Goal: Task Accomplishment & Management: Complete application form

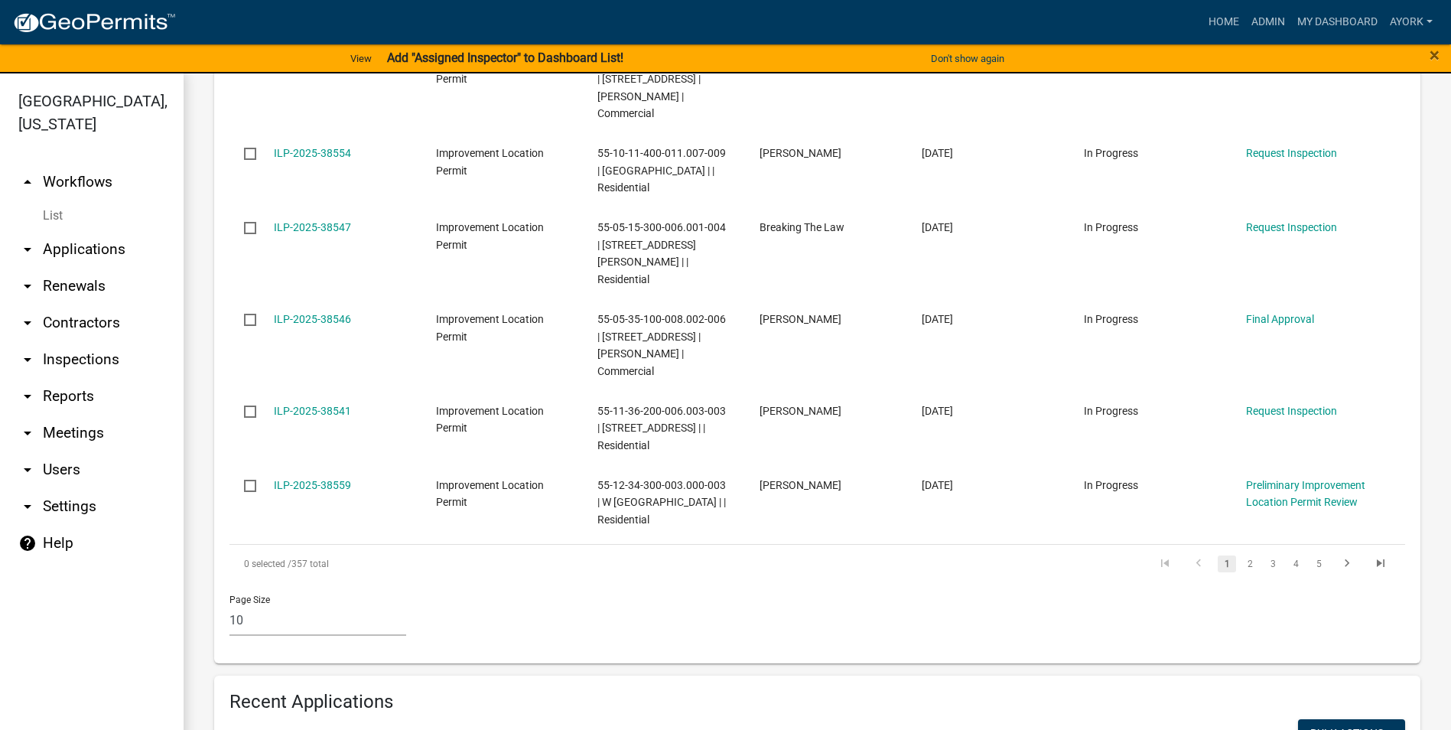
scroll to position [918, 0]
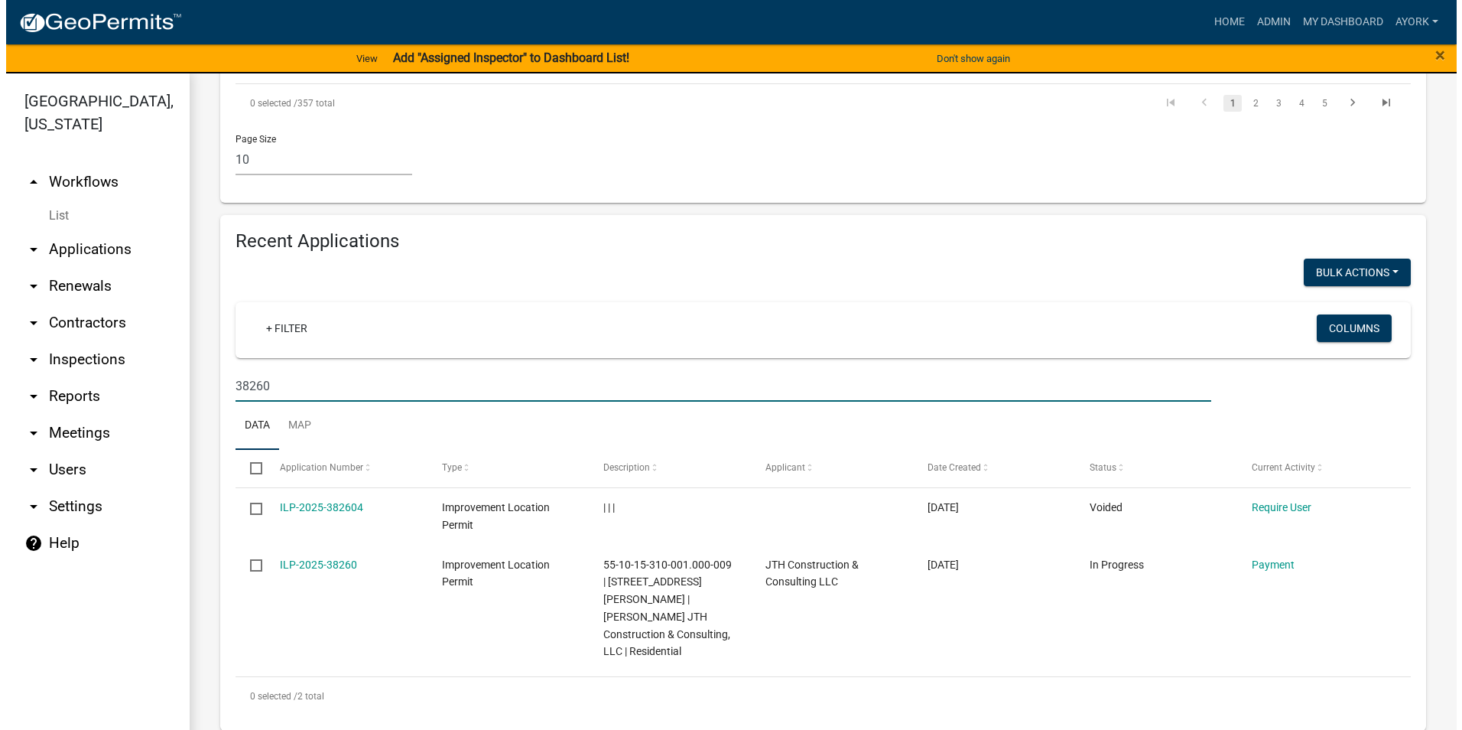
scroll to position [1208, 0]
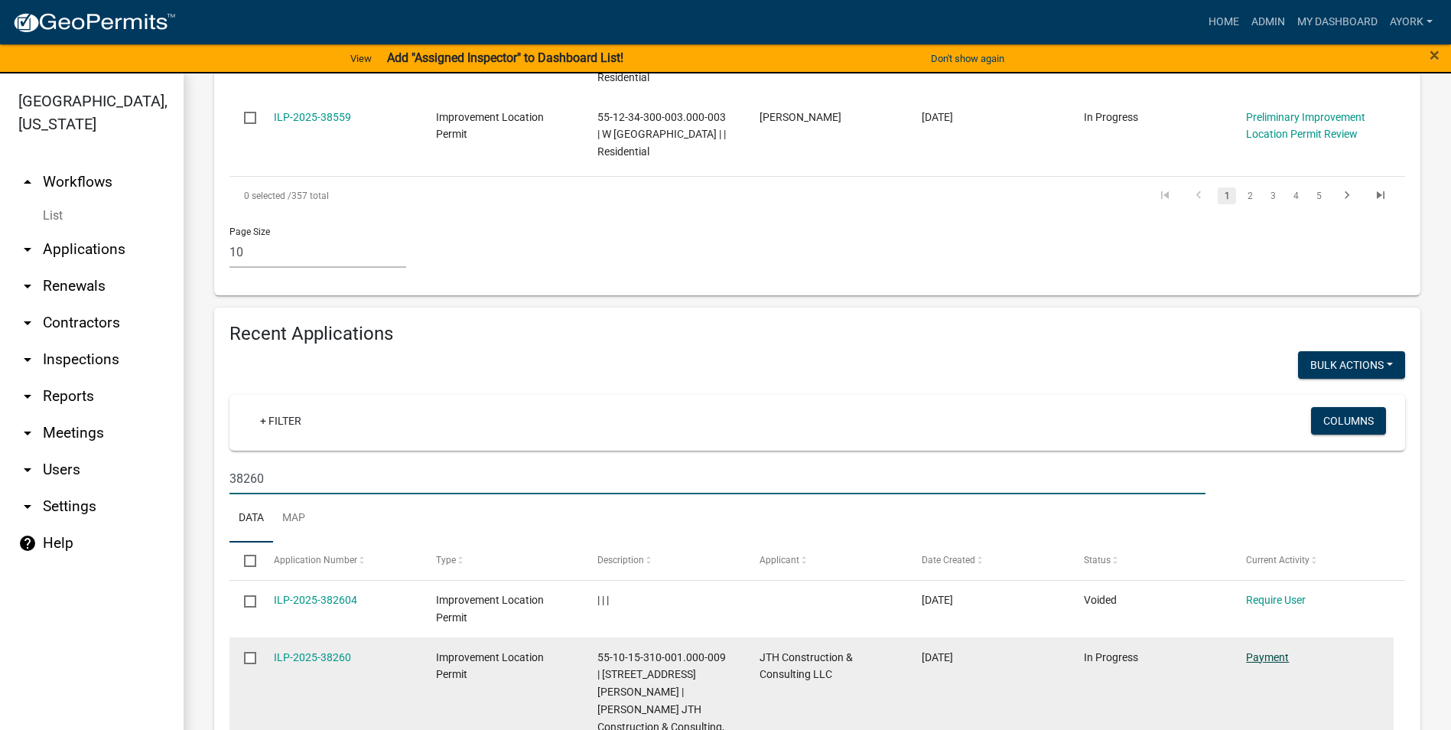
type input "38260"
click at [1279, 651] on link "Payment" at bounding box center [1267, 657] width 43 height 12
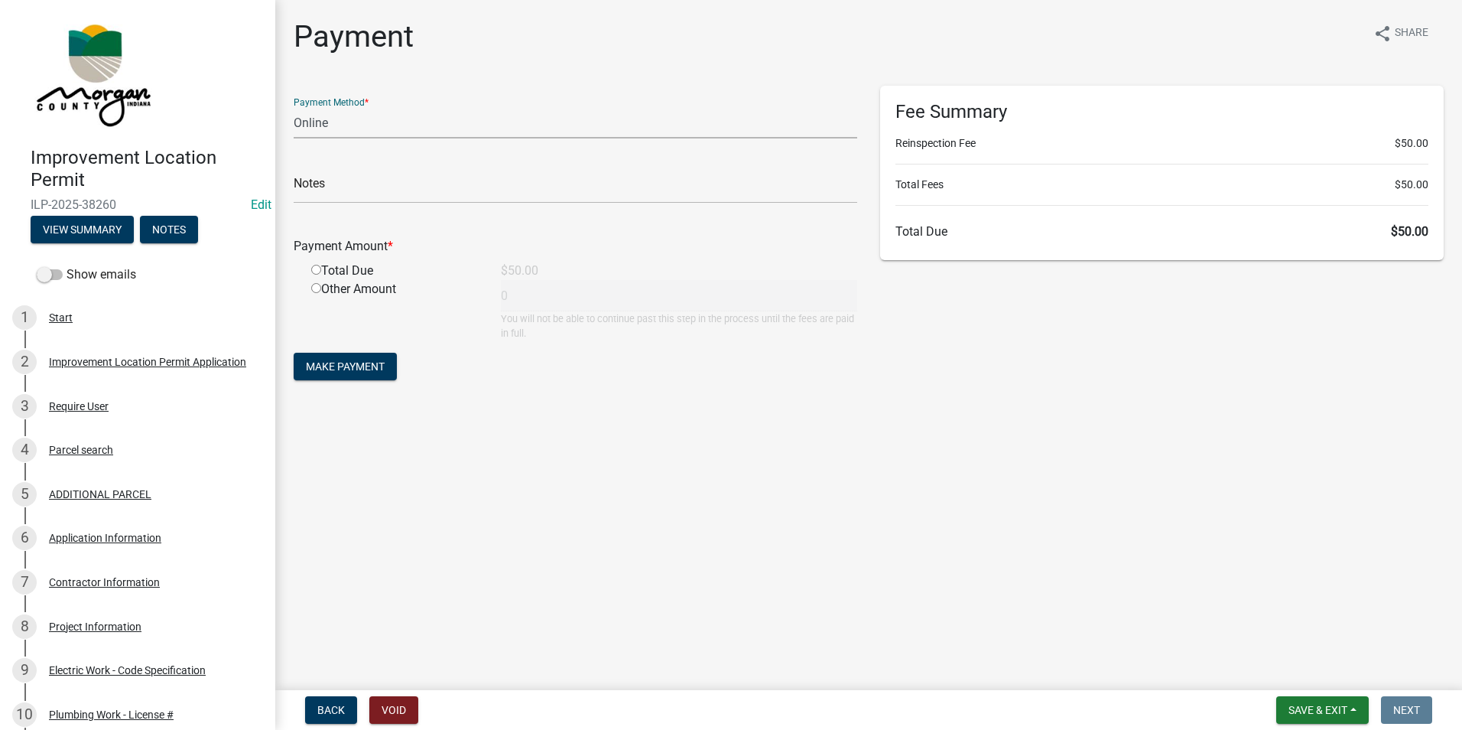
click at [309, 114] on select "Credit Card POS Check Cash Online" at bounding box center [576, 122] width 564 height 31
select select "1: 0"
click at [294, 107] on select "Credit Card POS Check Cash Online" at bounding box center [576, 122] width 564 height 31
click at [344, 192] on input "text" at bounding box center [576, 187] width 564 height 31
type input "3094"
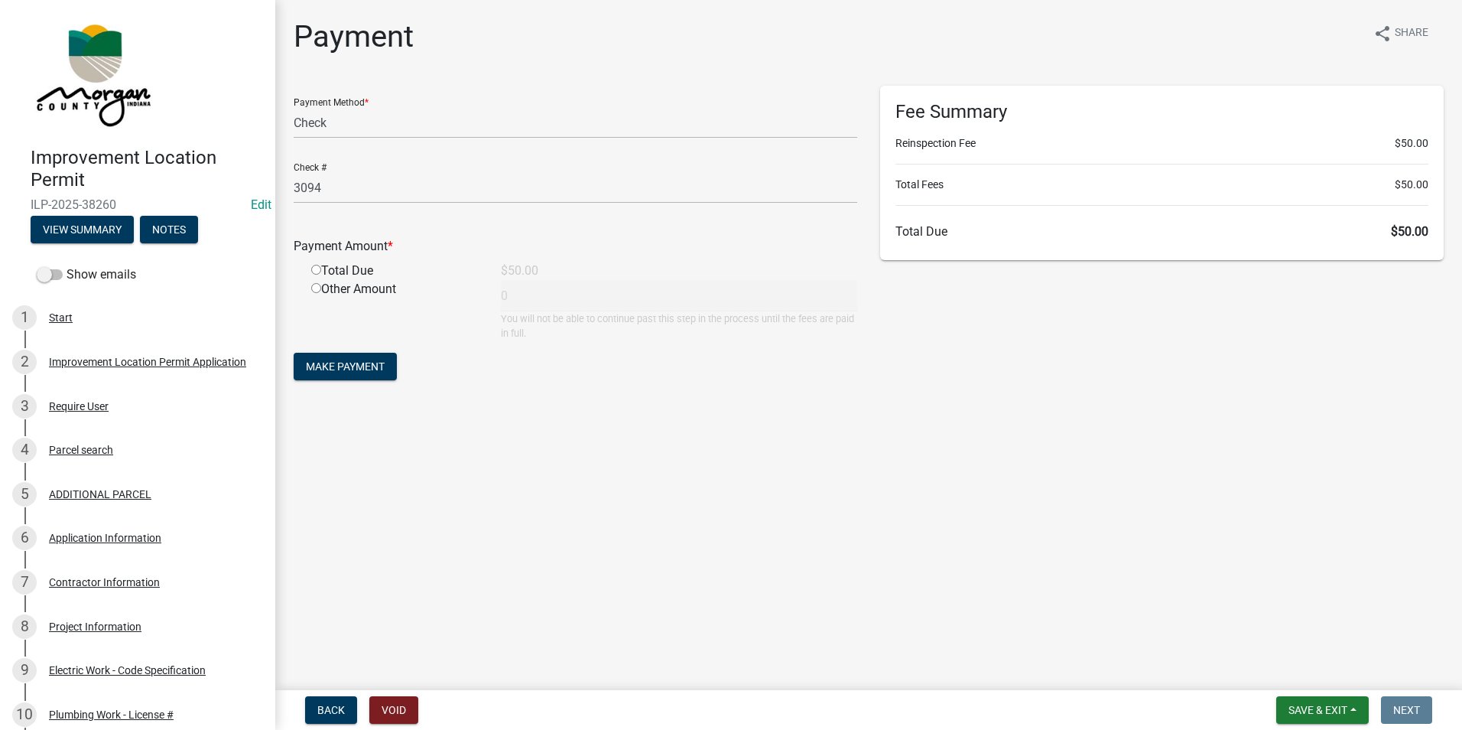
click at [317, 270] on input "radio" at bounding box center [316, 270] width 10 height 10
radio input "true"
type input "50"
click at [337, 366] on span "Make Payment" at bounding box center [345, 366] width 79 height 12
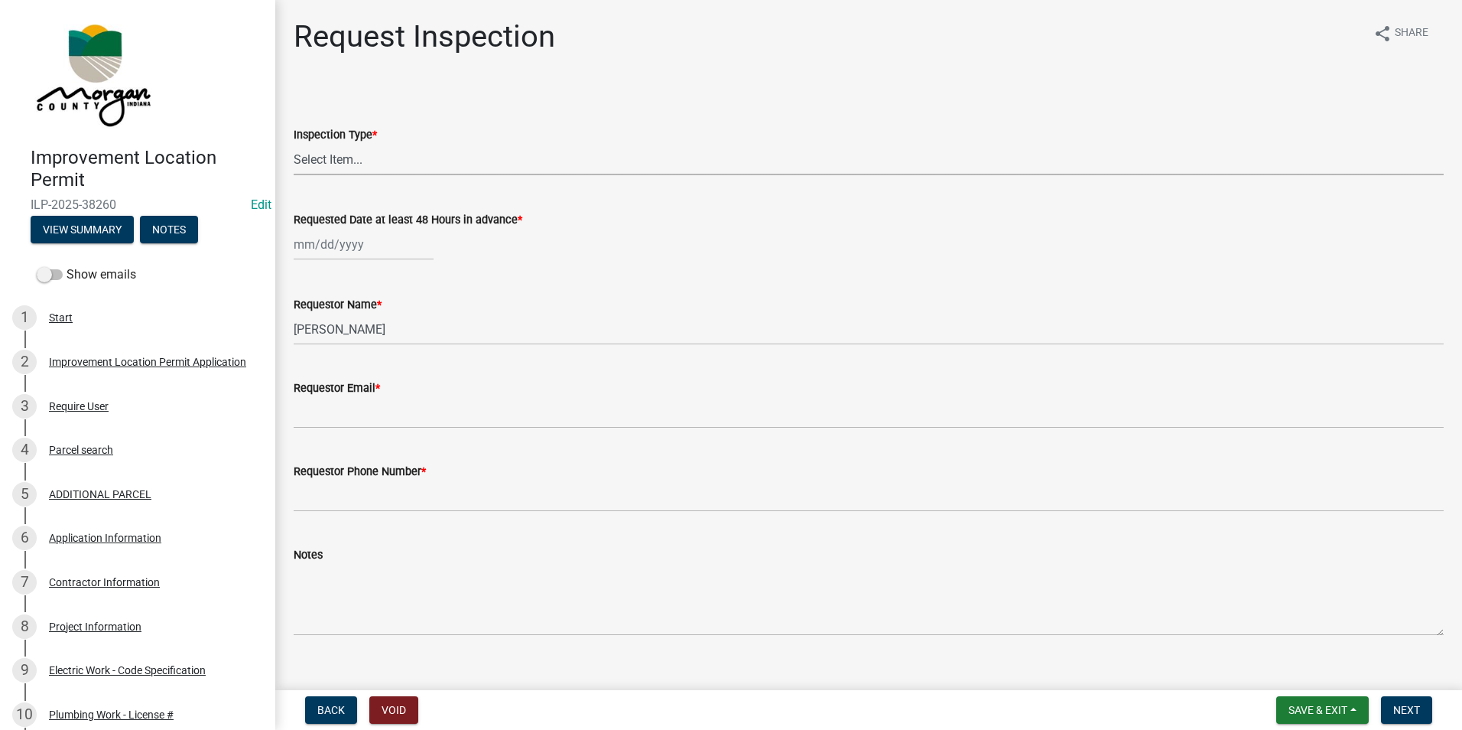
click at [382, 153] on select "Select Item... Footer Hole Bonding Underslab Foundation, Piers, Tie downs Prewa…" at bounding box center [869, 159] width 1150 height 31
click at [294, 144] on select "Select Item... Footer Hole Bonding Underslab Foundation, Piers, Tie downs Prewa…" at bounding box center [869, 159] width 1150 height 31
select select "e905d668-7de6-4caa-858c-c719f45d0fd1"
click at [361, 242] on div at bounding box center [364, 244] width 140 height 31
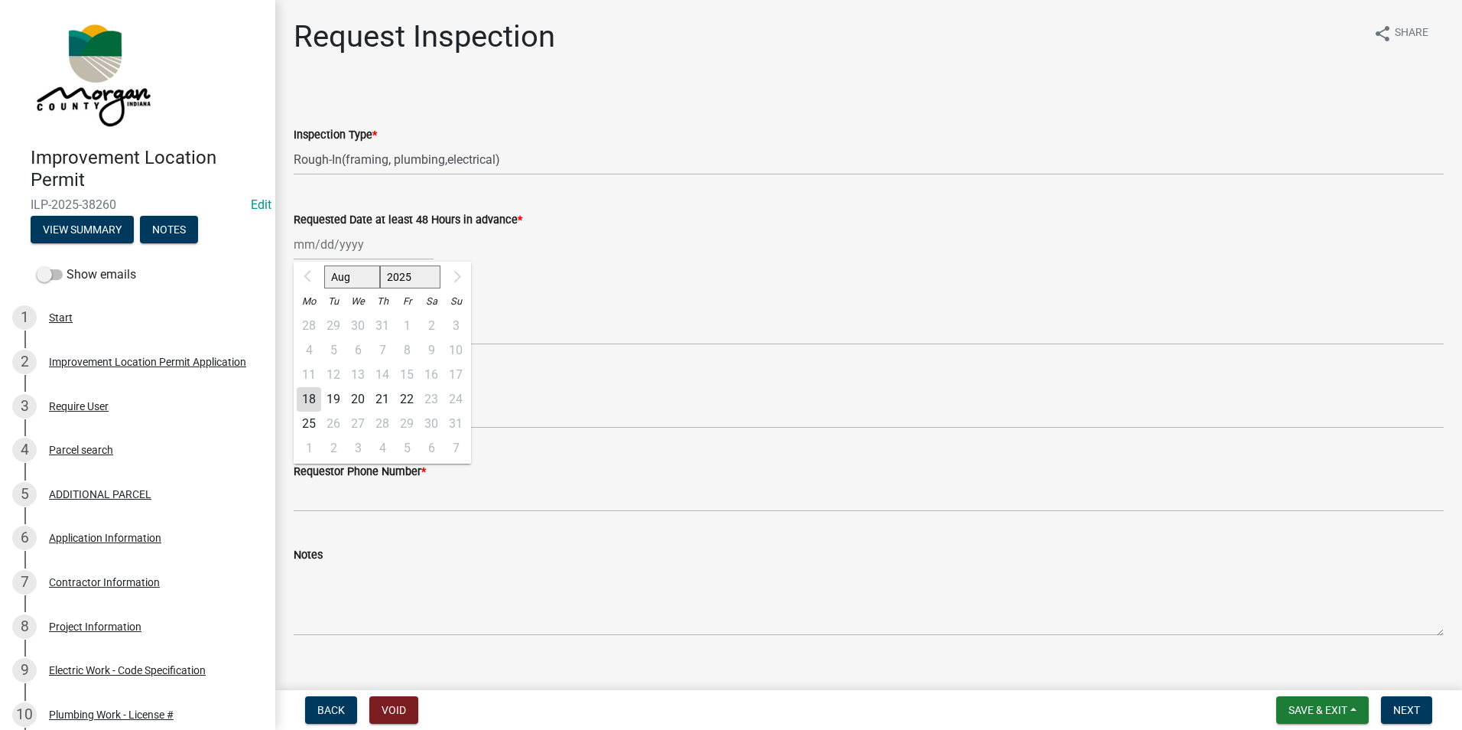
click at [336, 399] on div "19" at bounding box center [333, 399] width 24 height 24
type input "[DATE]"
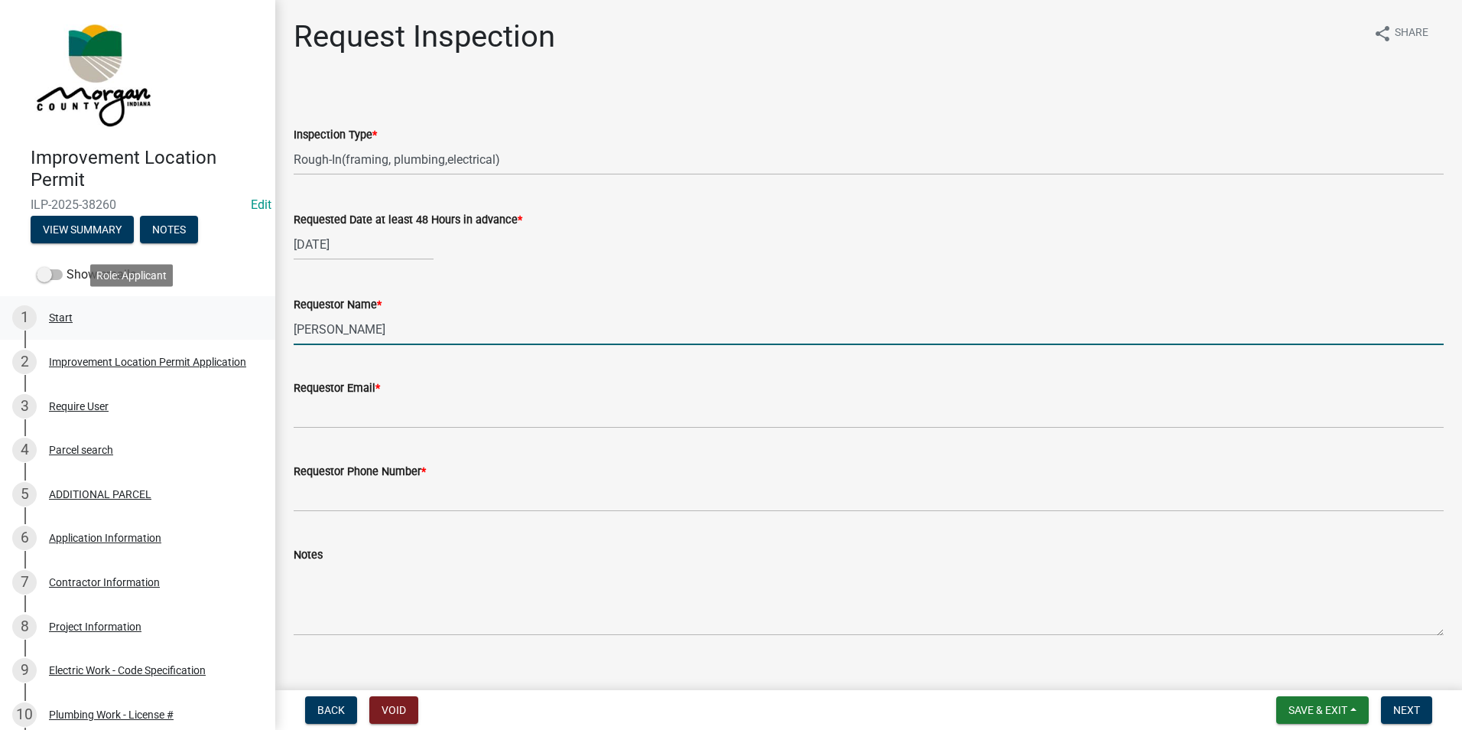
drag, startPoint x: 400, startPoint y: 333, endPoint x: 211, endPoint y: 300, distance: 191.8
click at [212, 300] on div "Improvement Location Permit ILP-2025-38260 Edit View Summary Notes Show emails …" at bounding box center [731, 365] width 1462 height 730
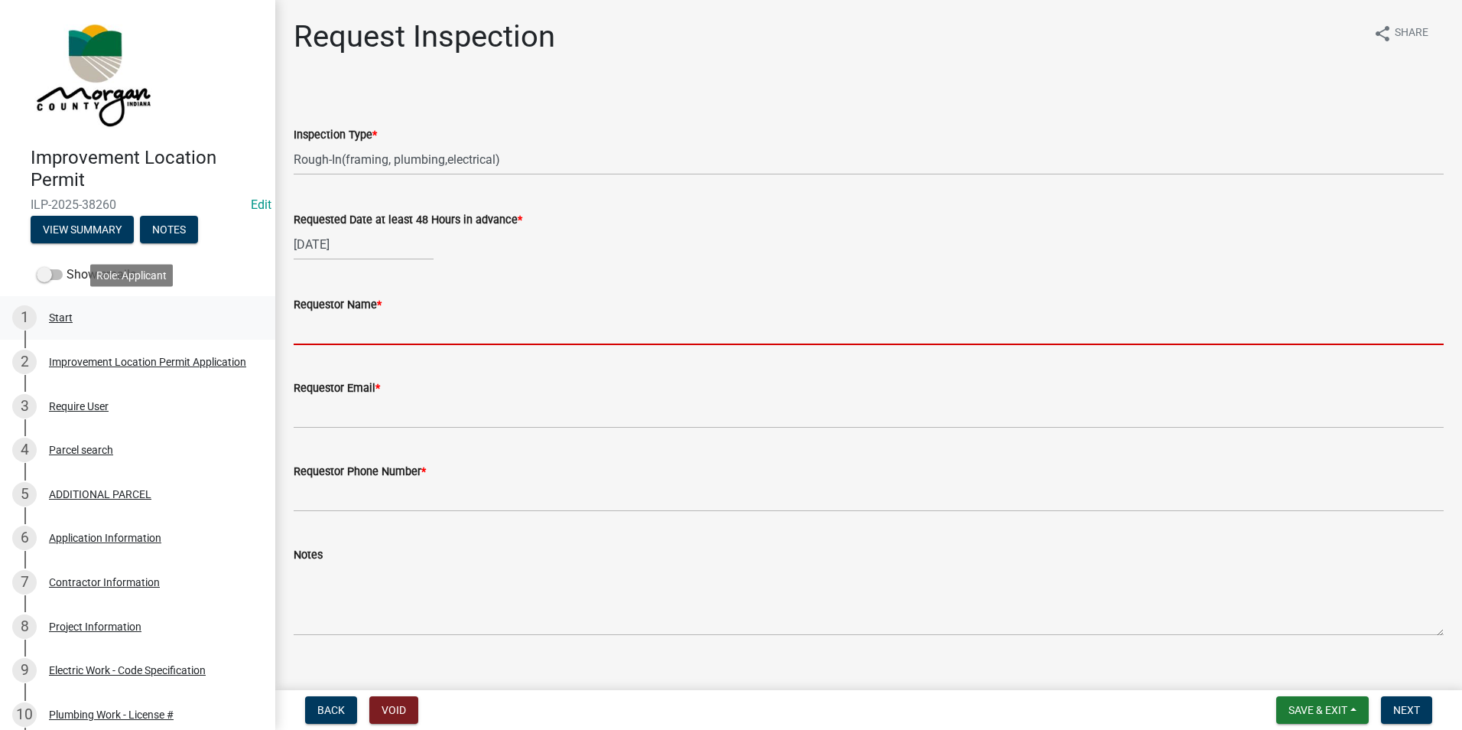
type input "j"
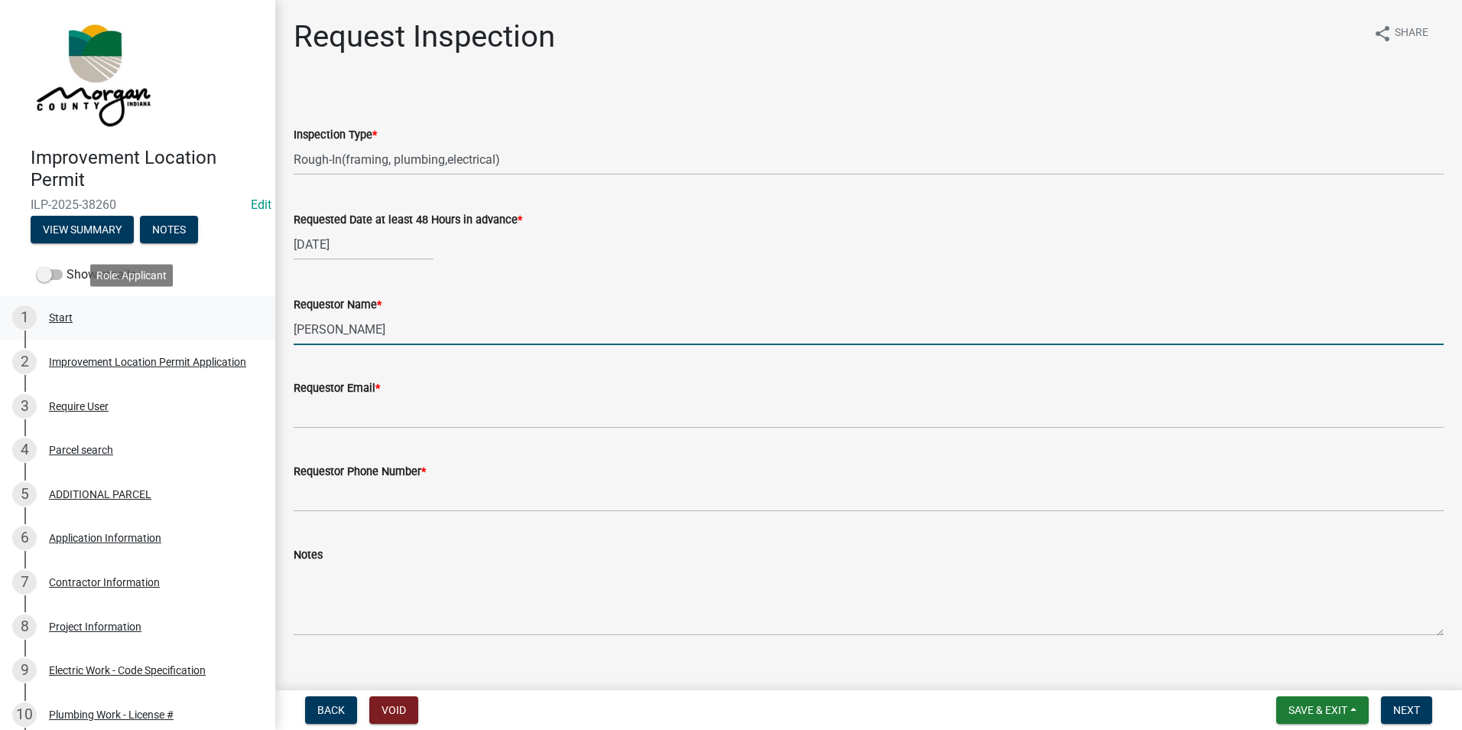
type input "[PERSON_NAME]"
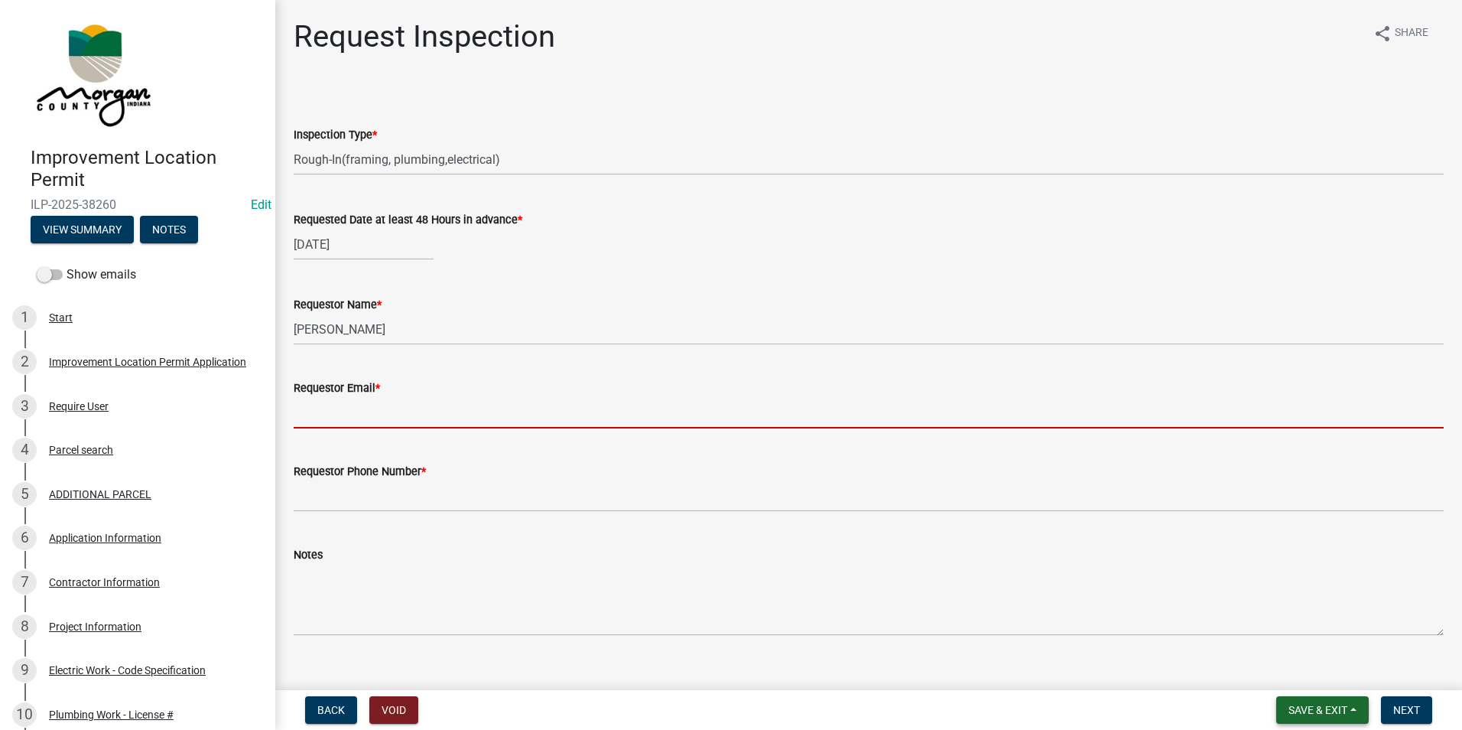
click at [1303, 707] on span "Save & Exit" at bounding box center [1318, 710] width 59 height 12
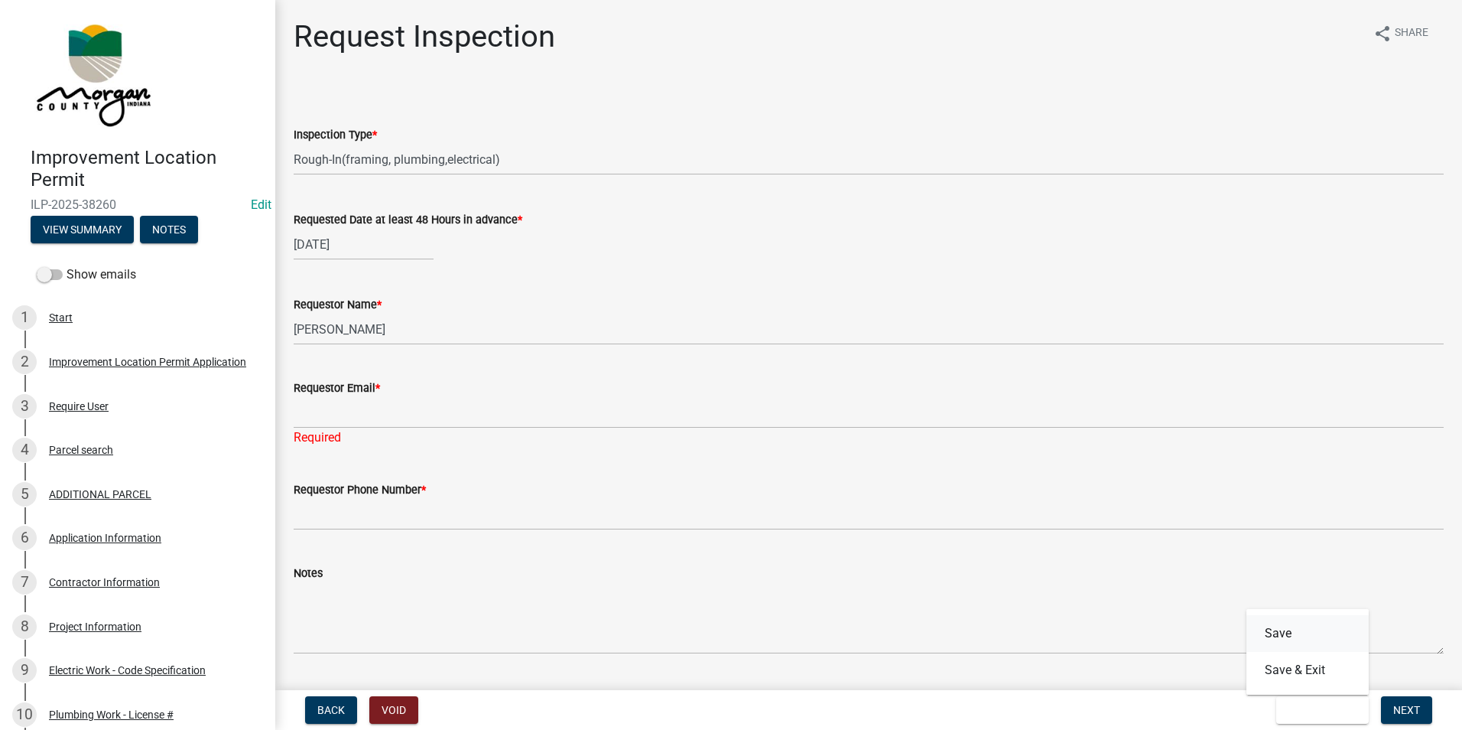
click at [1286, 633] on button "Save" at bounding box center [1308, 633] width 122 height 37
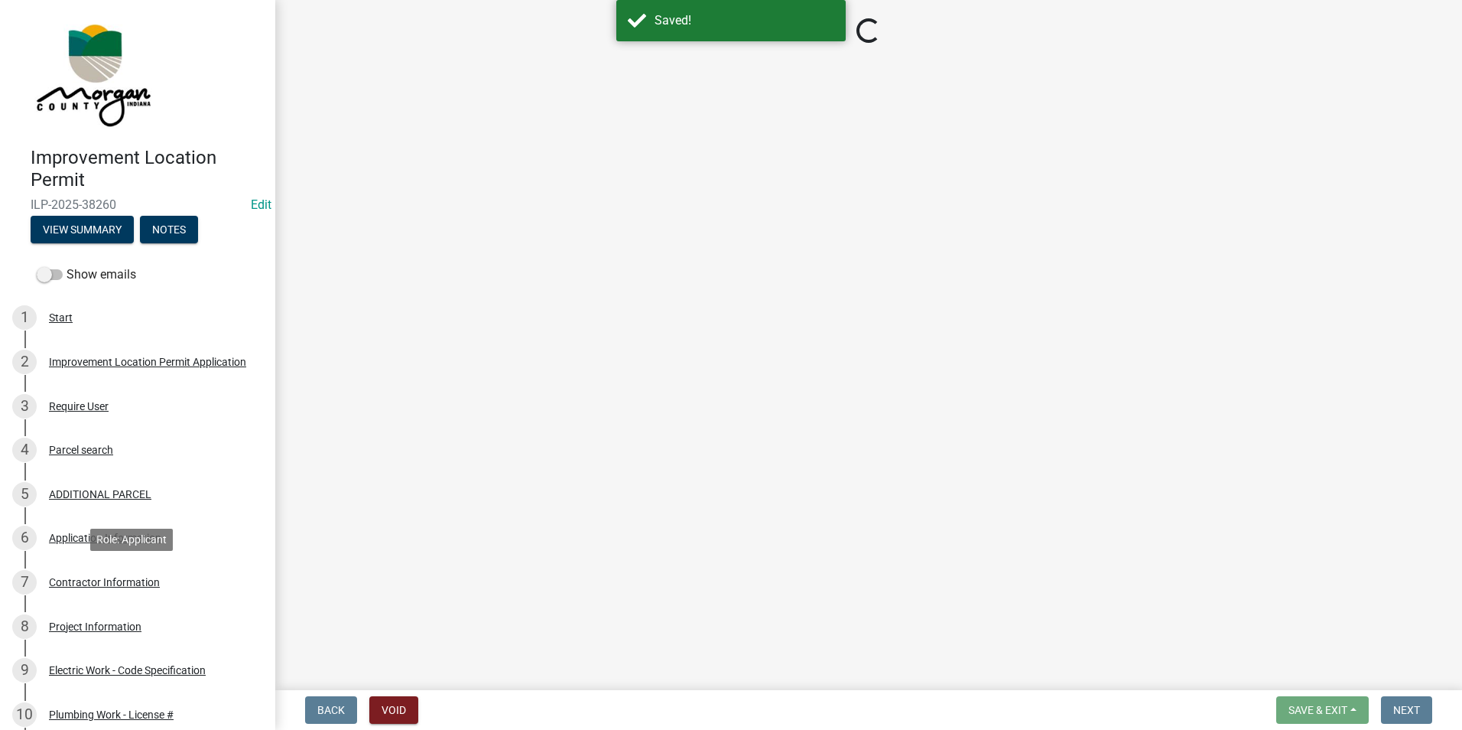
select select "e905d668-7de6-4caa-858c-c719f45d0fd1"
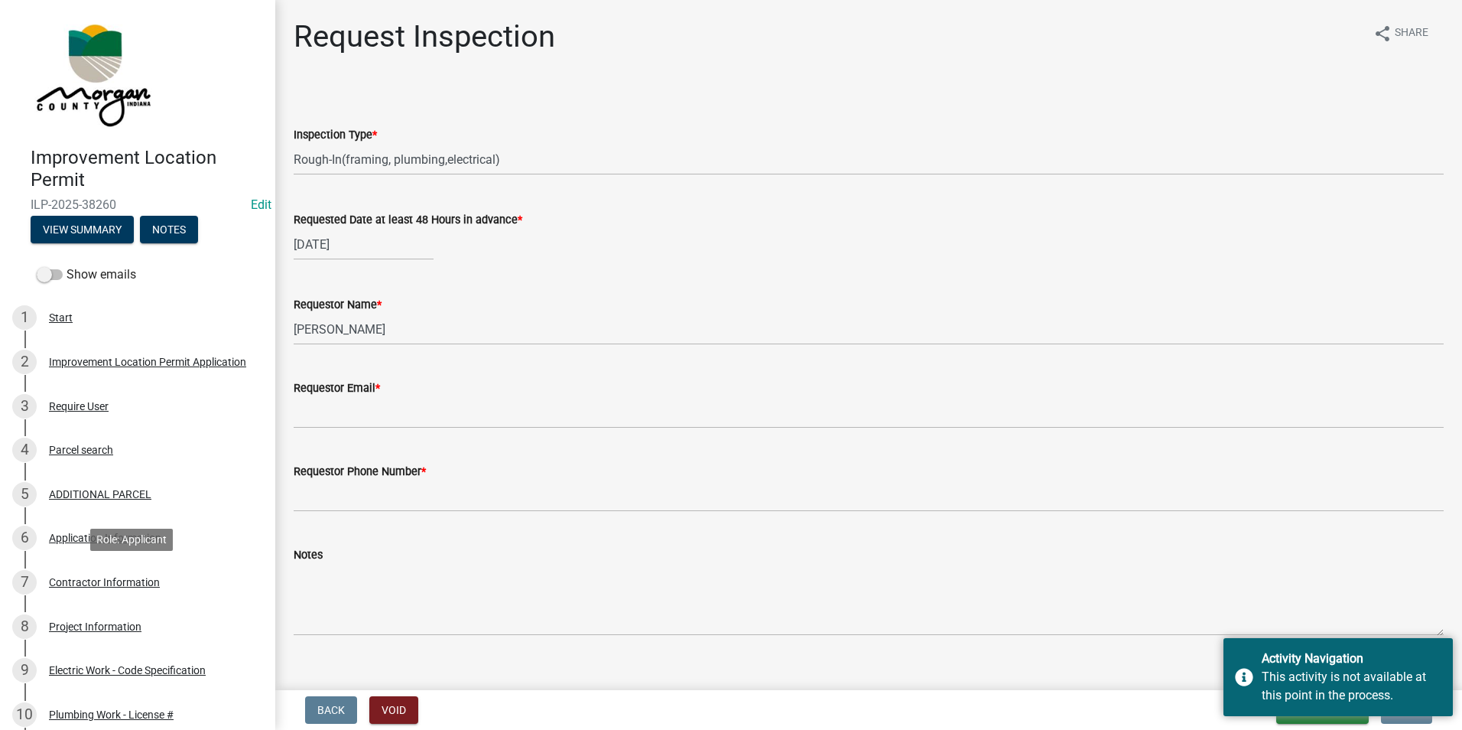
click at [125, 575] on div "7 Contractor Information" at bounding box center [131, 582] width 239 height 24
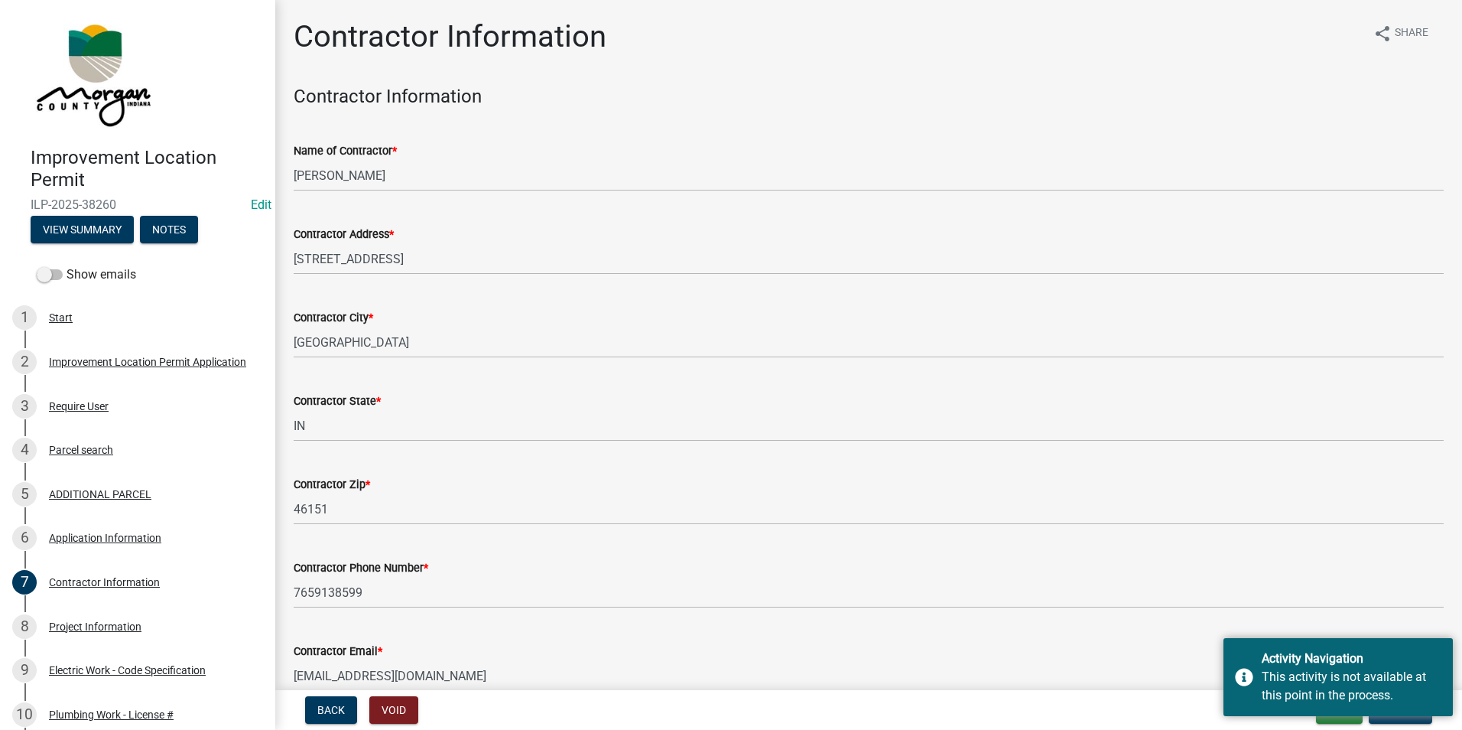
scroll to position [80, 0]
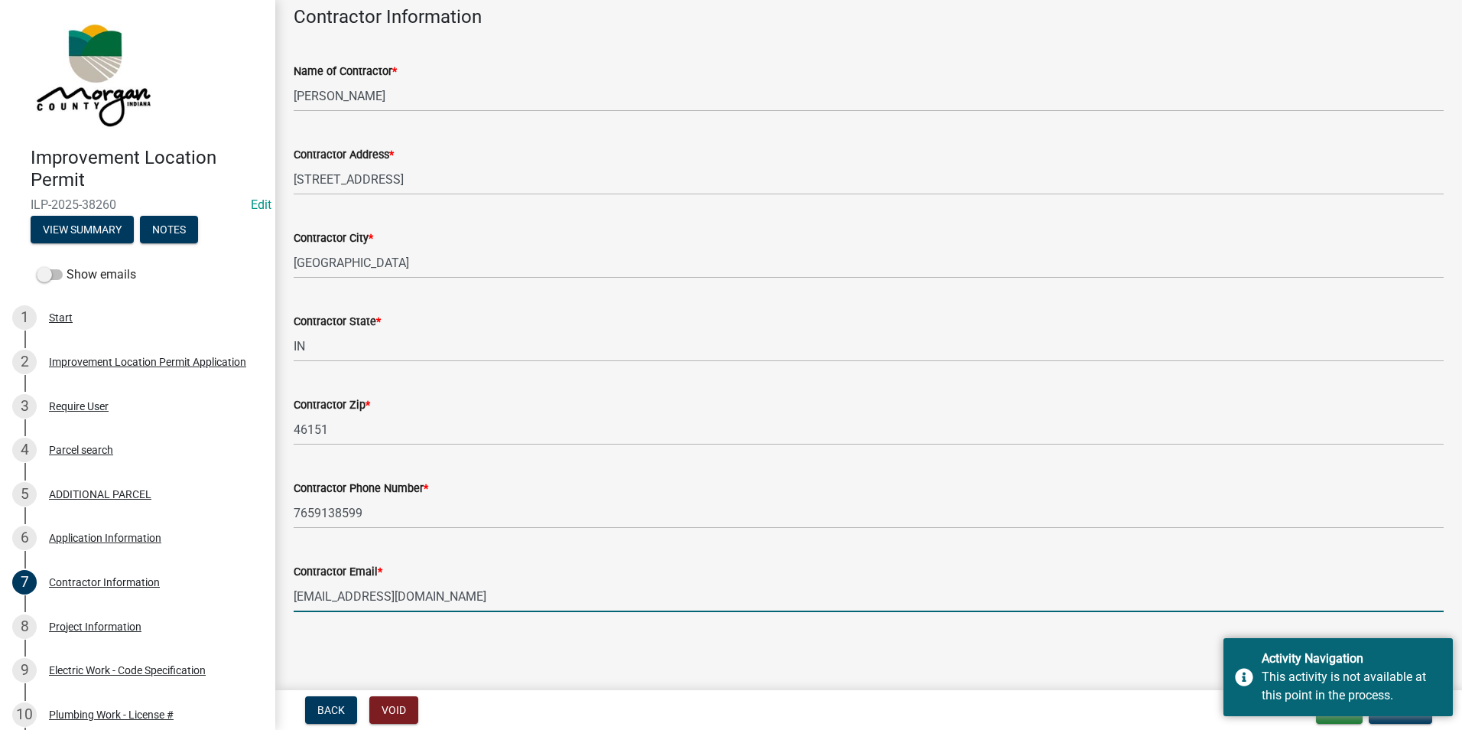
drag, startPoint x: 473, startPoint y: 603, endPoint x: 279, endPoint y: 564, distance: 197.4
click at [279, 564] on div "Contractor Information share Share Contractor Information Name of Contractor * …" at bounding box center [868, 288] width 1187 height 699
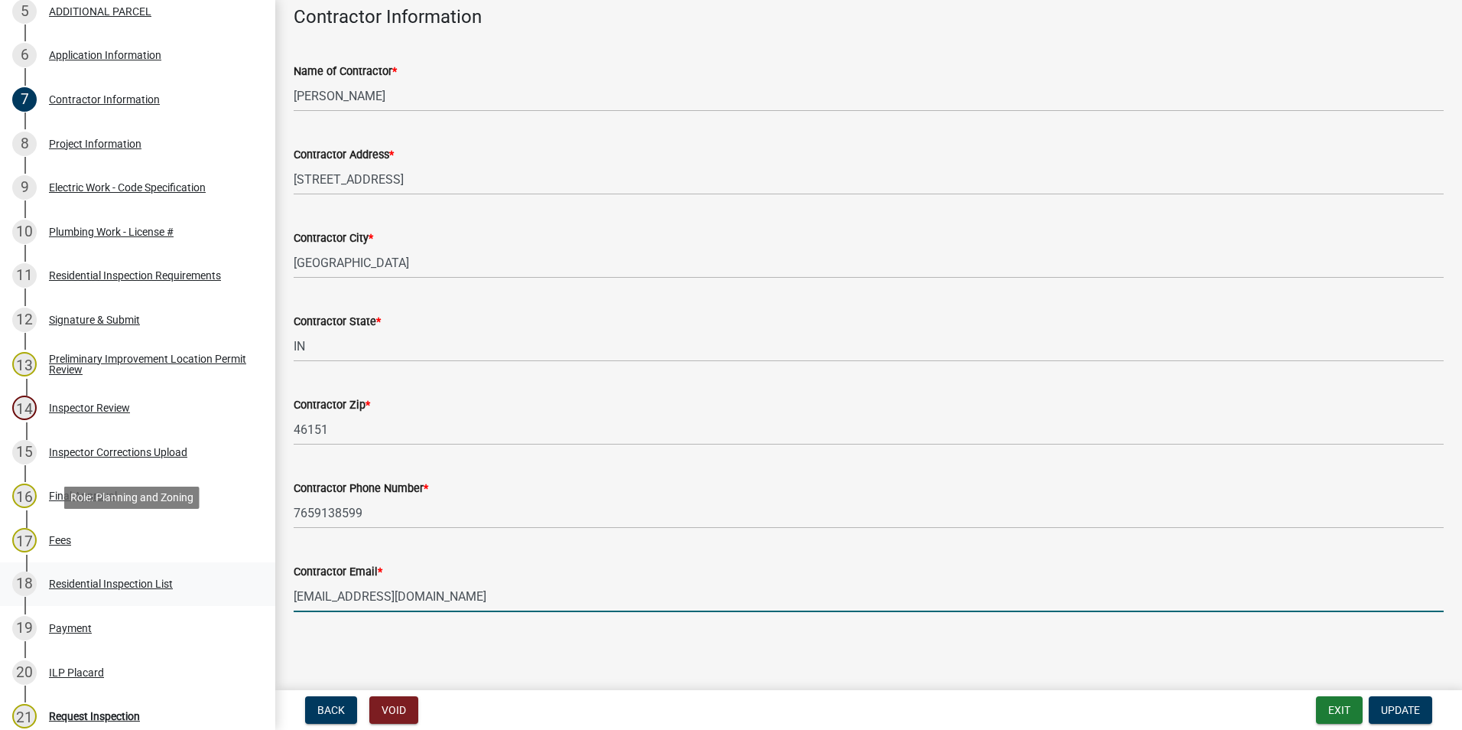
scroll to position [841, 0]
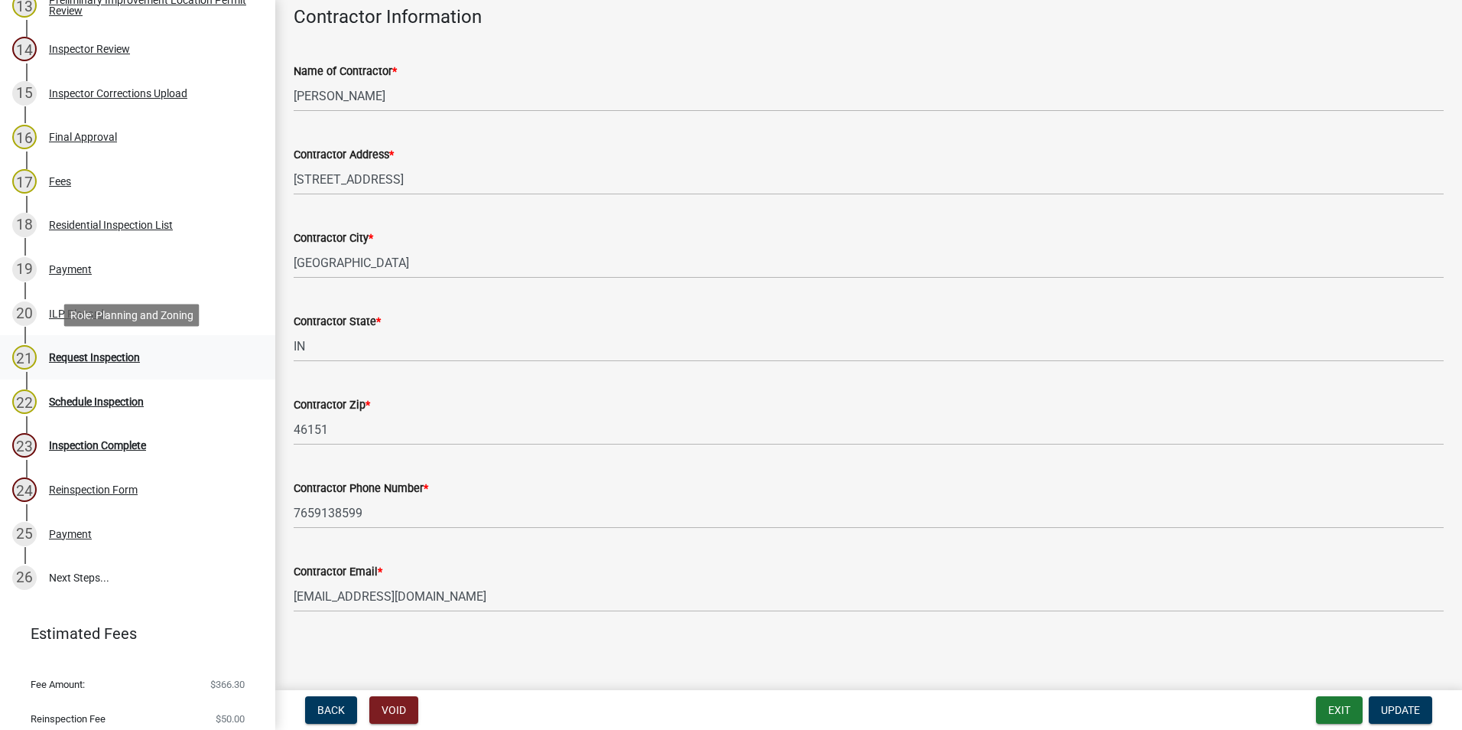
click at [97, 361] on div "Request Inspection" at bounding box center [94, 357] width 91 height 11
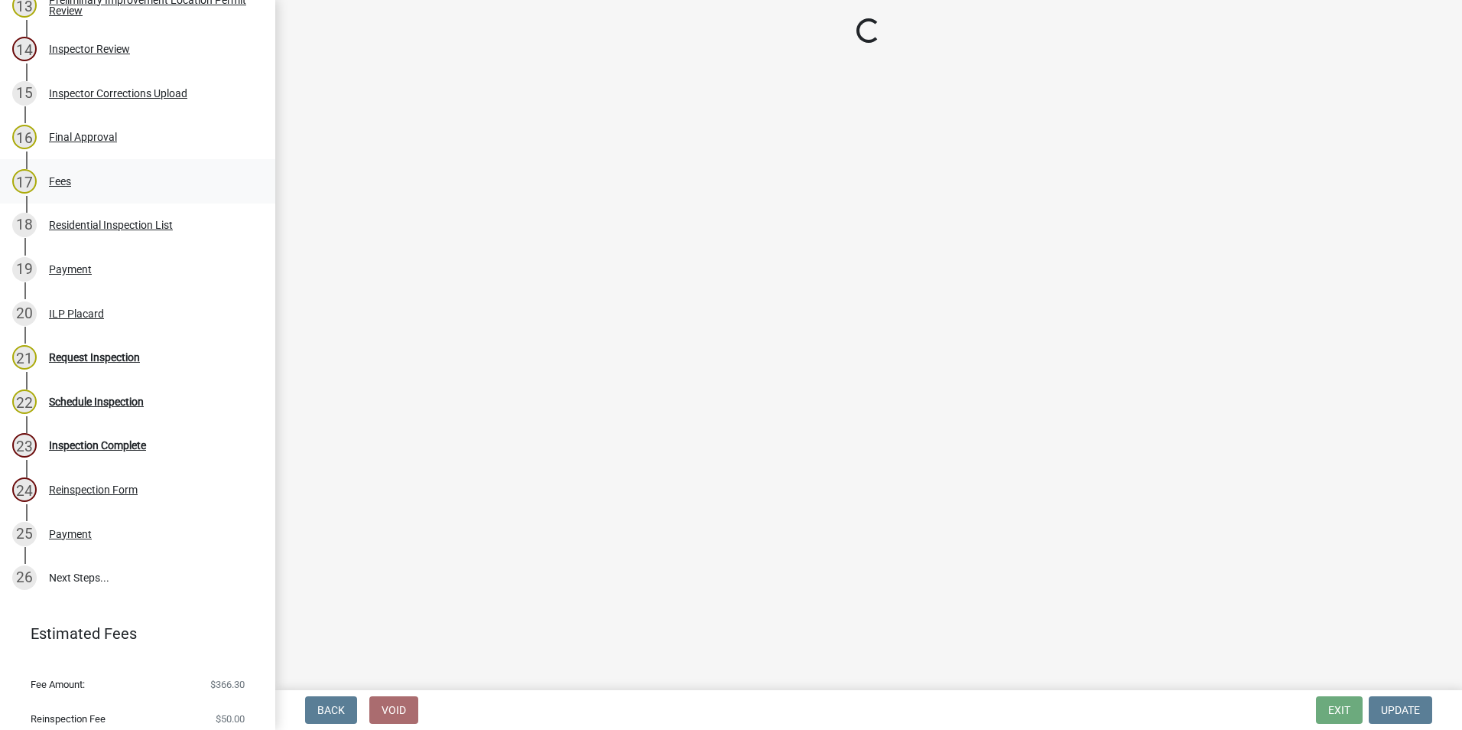
select select "e905d668-7de6-4caa-858c-c719f45d0fd1"
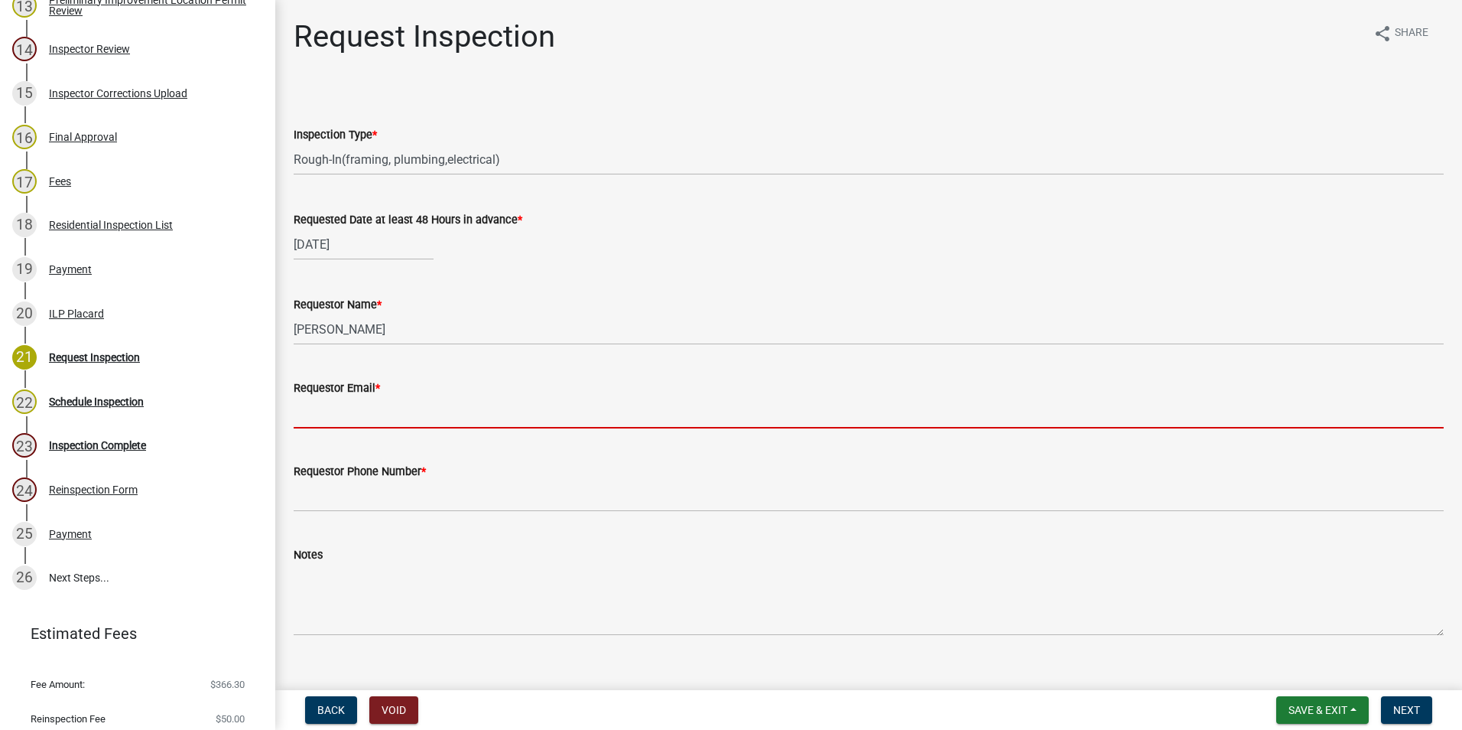
paste input "[EMAIL_ADDRESS][DOMAIN_NAME]"
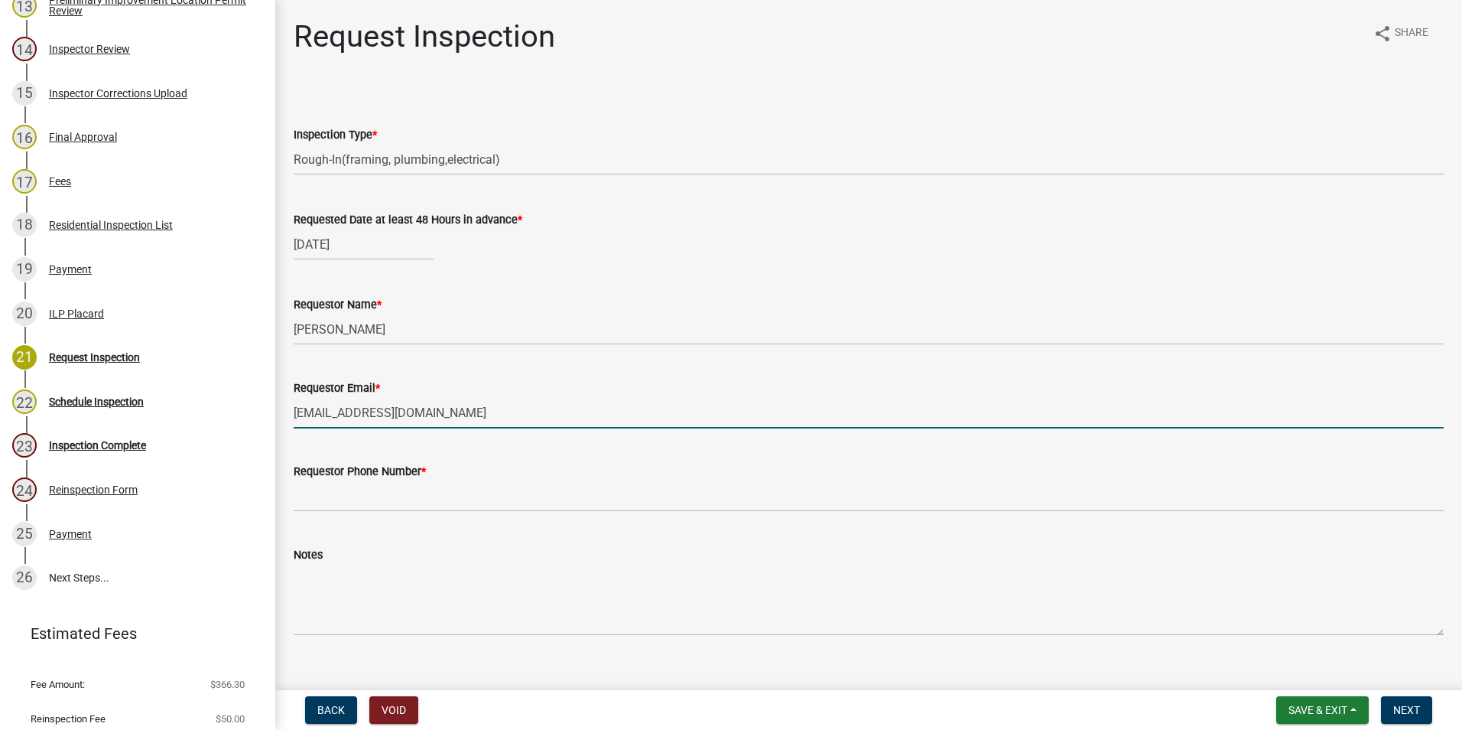
type input "[EMAIL_ADDRESS][DOMAIN_NAME]"
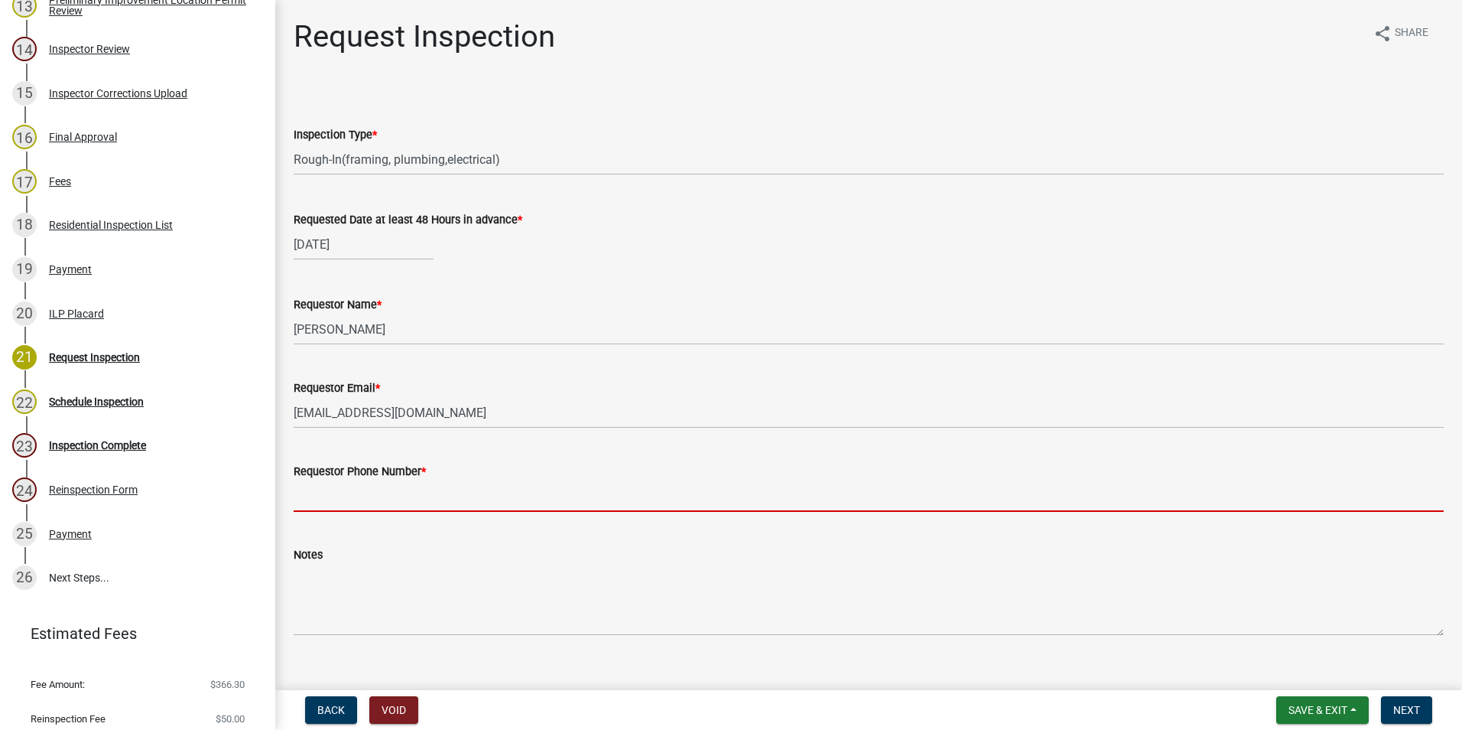
click at [390, 493] on input "Requestor Phone Number *" at bounding box center [869, 495] width 1150 height 31
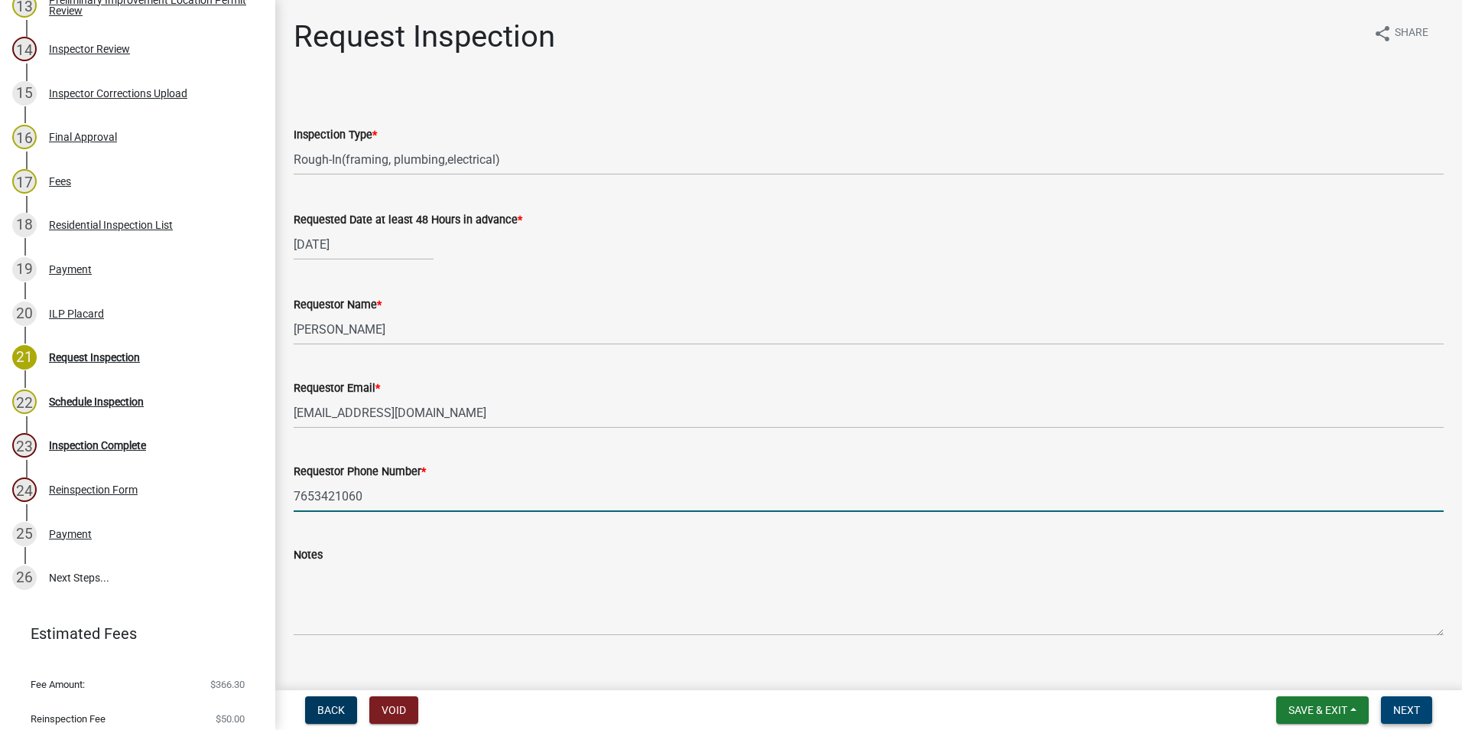
type input "7653421060"
click at [1410, 707] on span "Next" at bounding box center [1407, 710] width 27 height 12
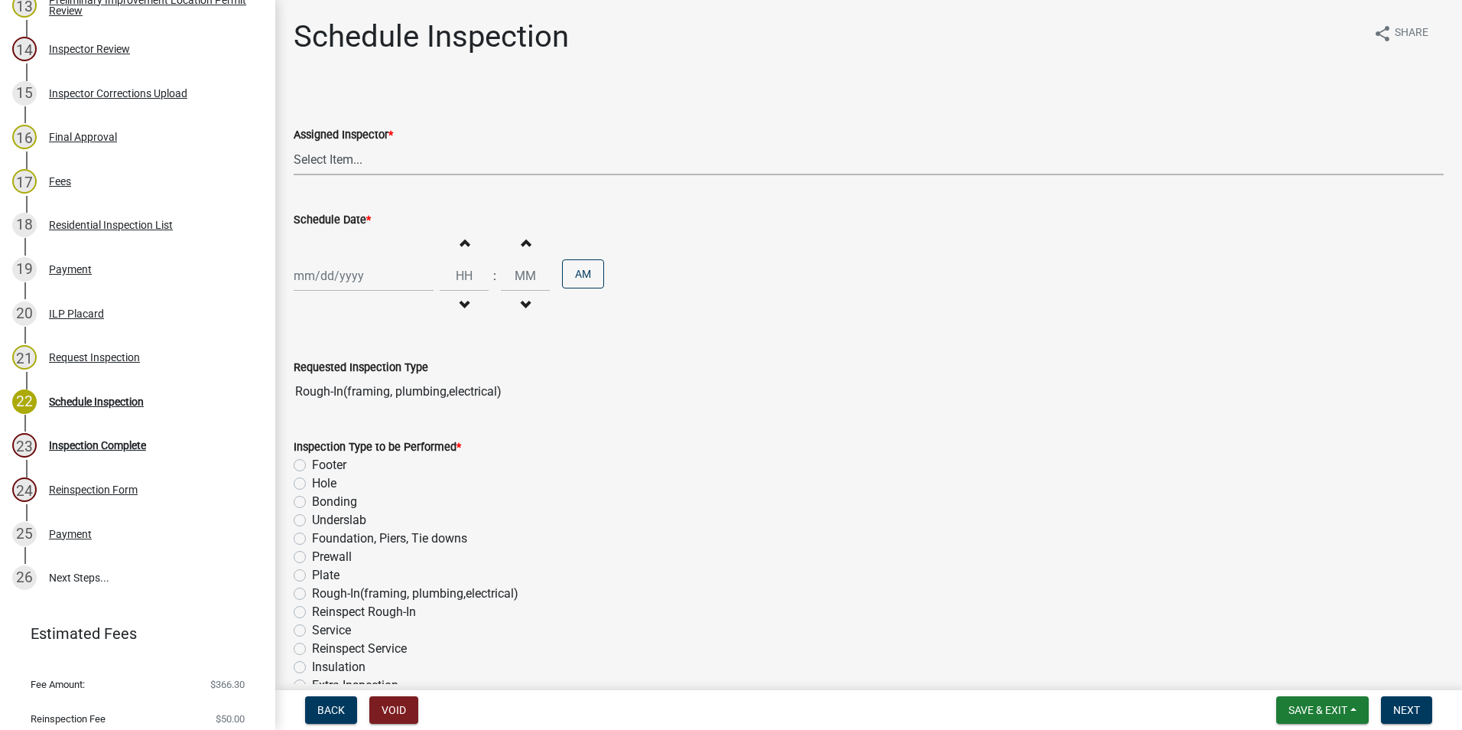
click at [324, 157] on select "Select Item... [PERSON_NAME] ([PERSON_NAME]) AndrewMason ([PERSON_NAME])" at bounding box center [869, 159] width 1150 height 31
select select "47d75678-cf87-418f-879d-88d5340f2bcb"
click at [294, 144] on select "Select Item... [PERSON_NAME] ([PERSON_NAME]) AndrewMason ([PERSON_NAME])" at bounding box center [869, 159] width 1150 height 31
click at [333, 276] on div at bounding box center [364, 275] width 140 height 31
select select "8"
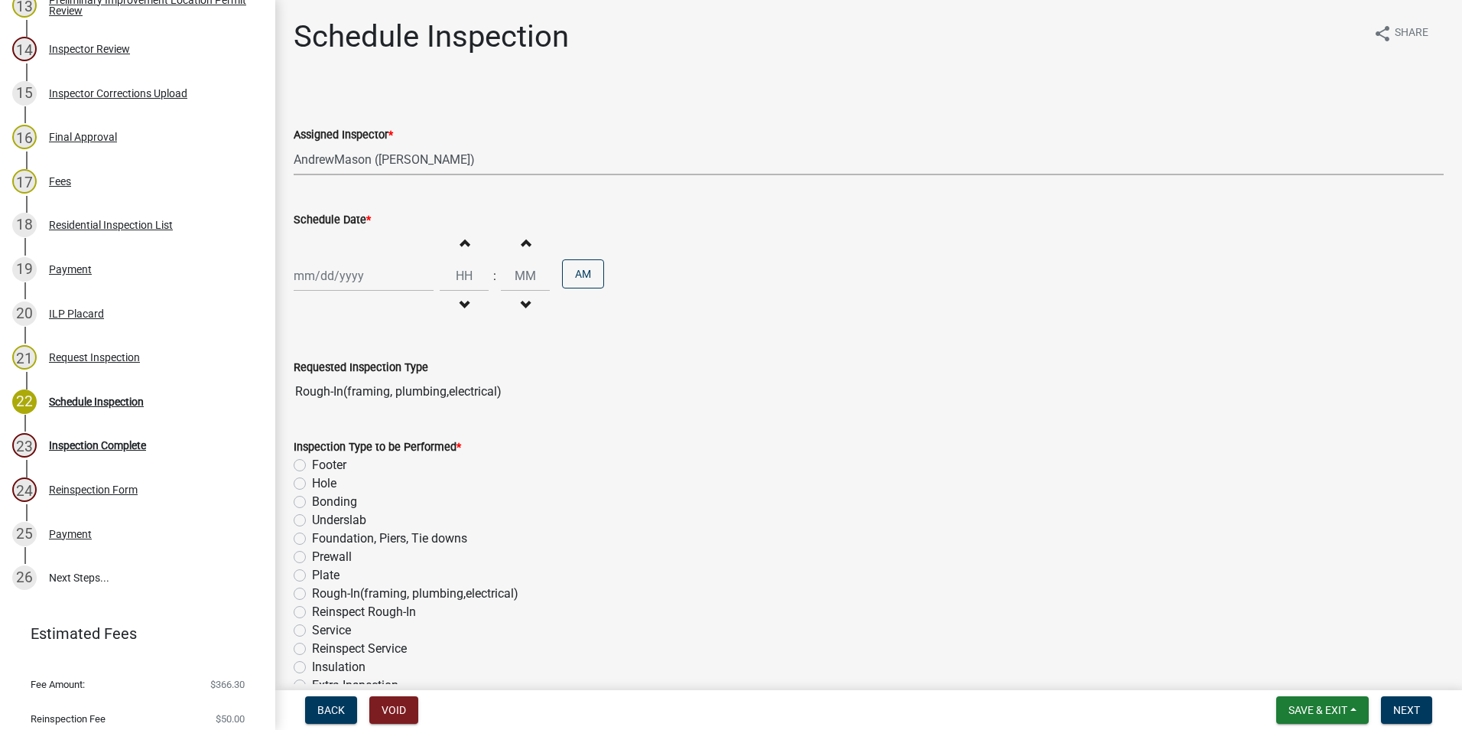
select select "2025"
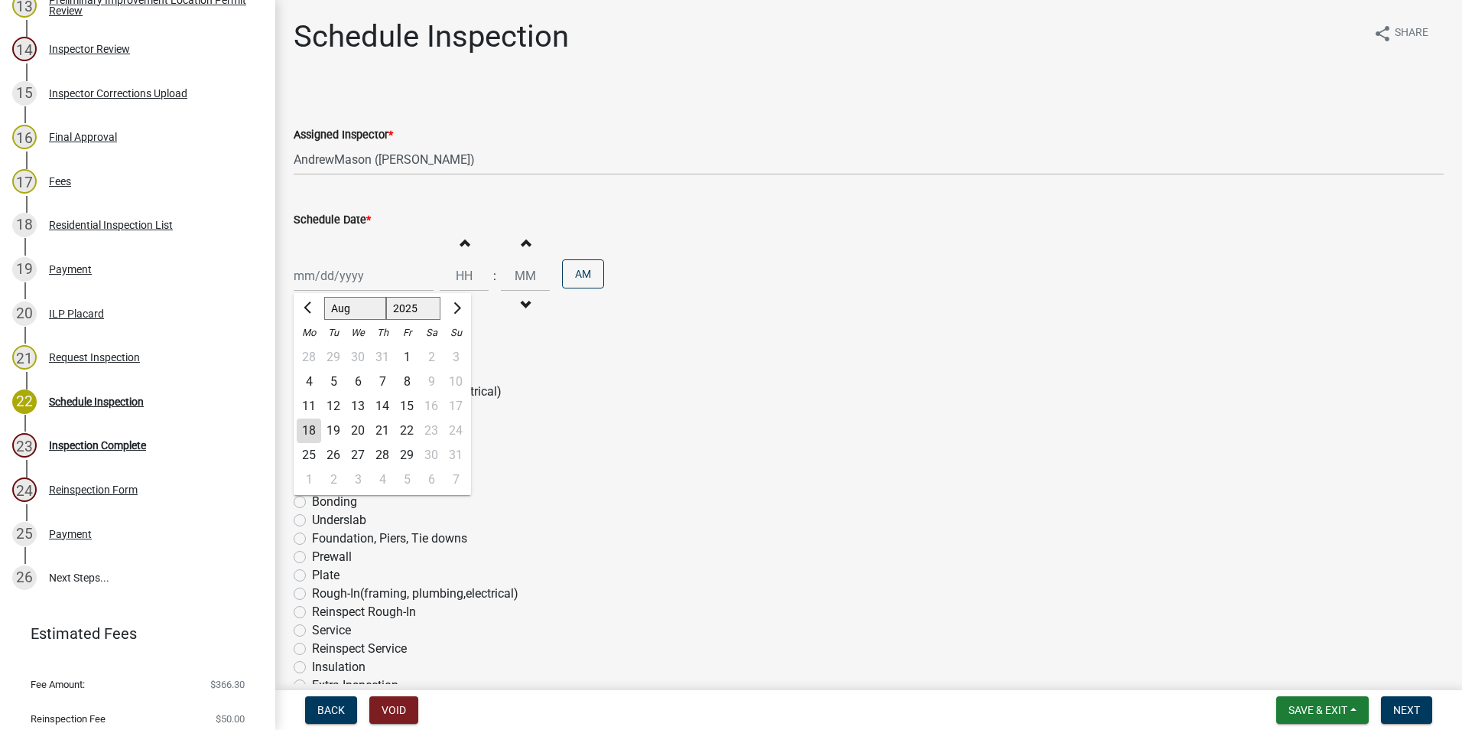
click at [333, 429] on div "19" at bounding box center [333, 430] width 24 height 24
type input "[DATE]"
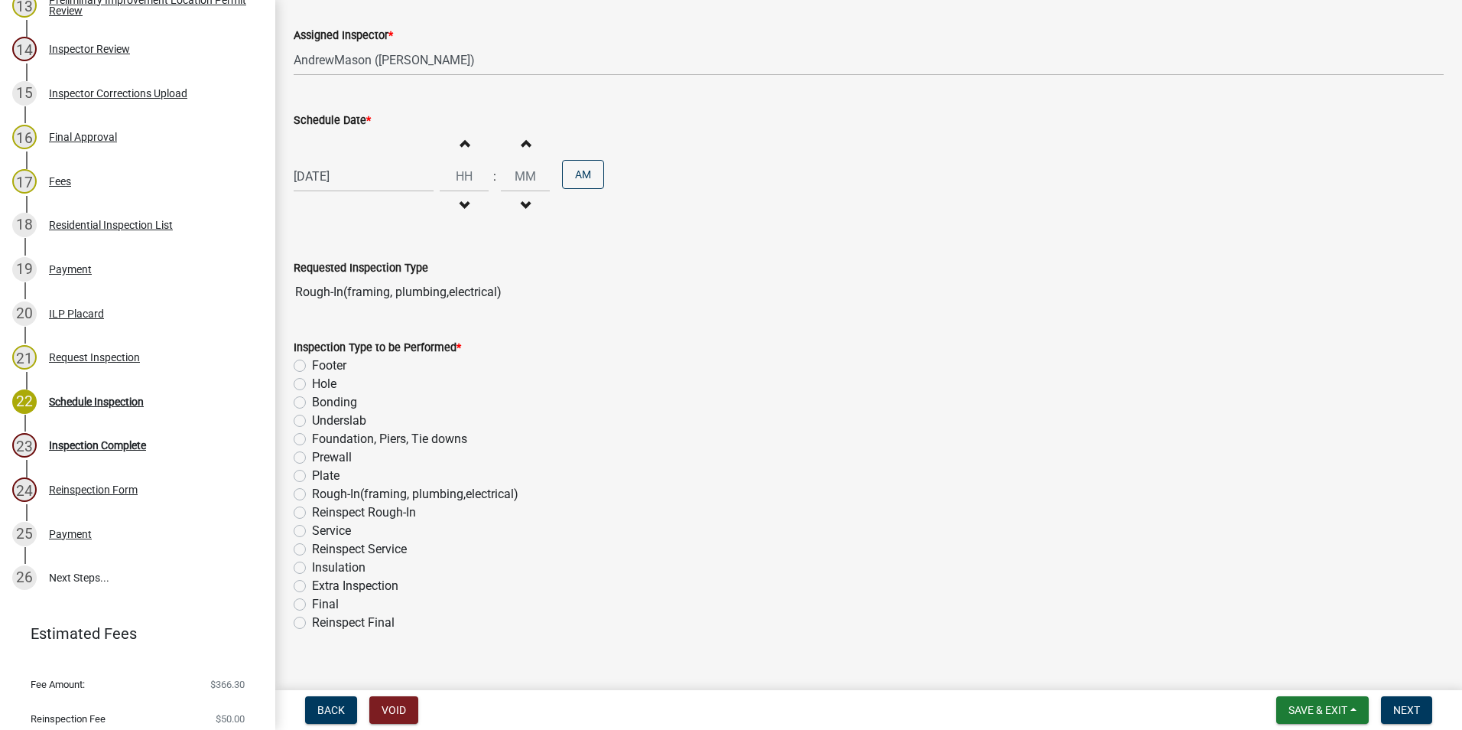
scroll to position [121, 0]
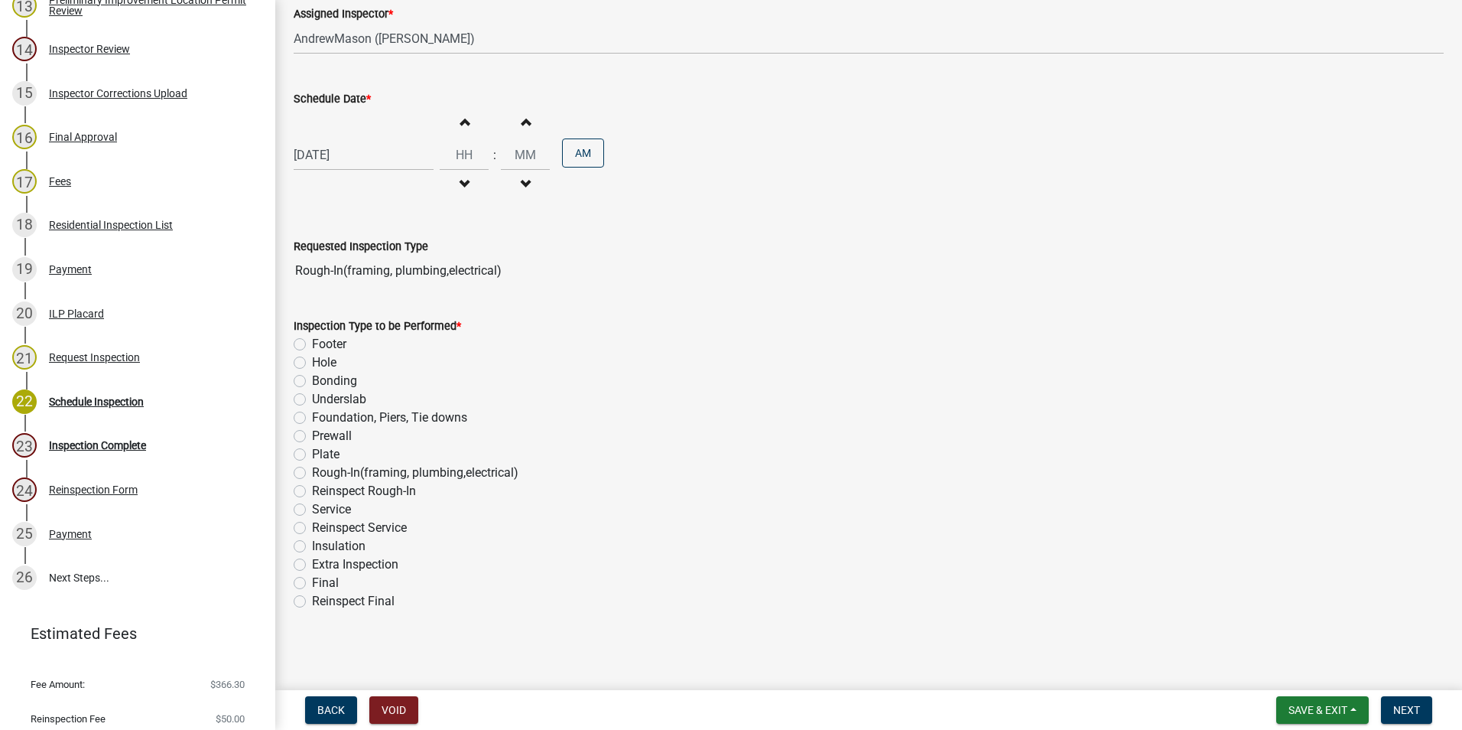
click at [312, 473] on label "Rough-In(framing, plumbing,electrical)" at bounding box center [415, 472] width 207 height 18
click at [312, 473] on input "Rough-In(framing, plumbing,electrical)" at bounding box center [317, 468] width 10 height 10
radio input "true"
click at [1412, 713] on span "Next" at bounding box center [1407, 710] width 27 height 12
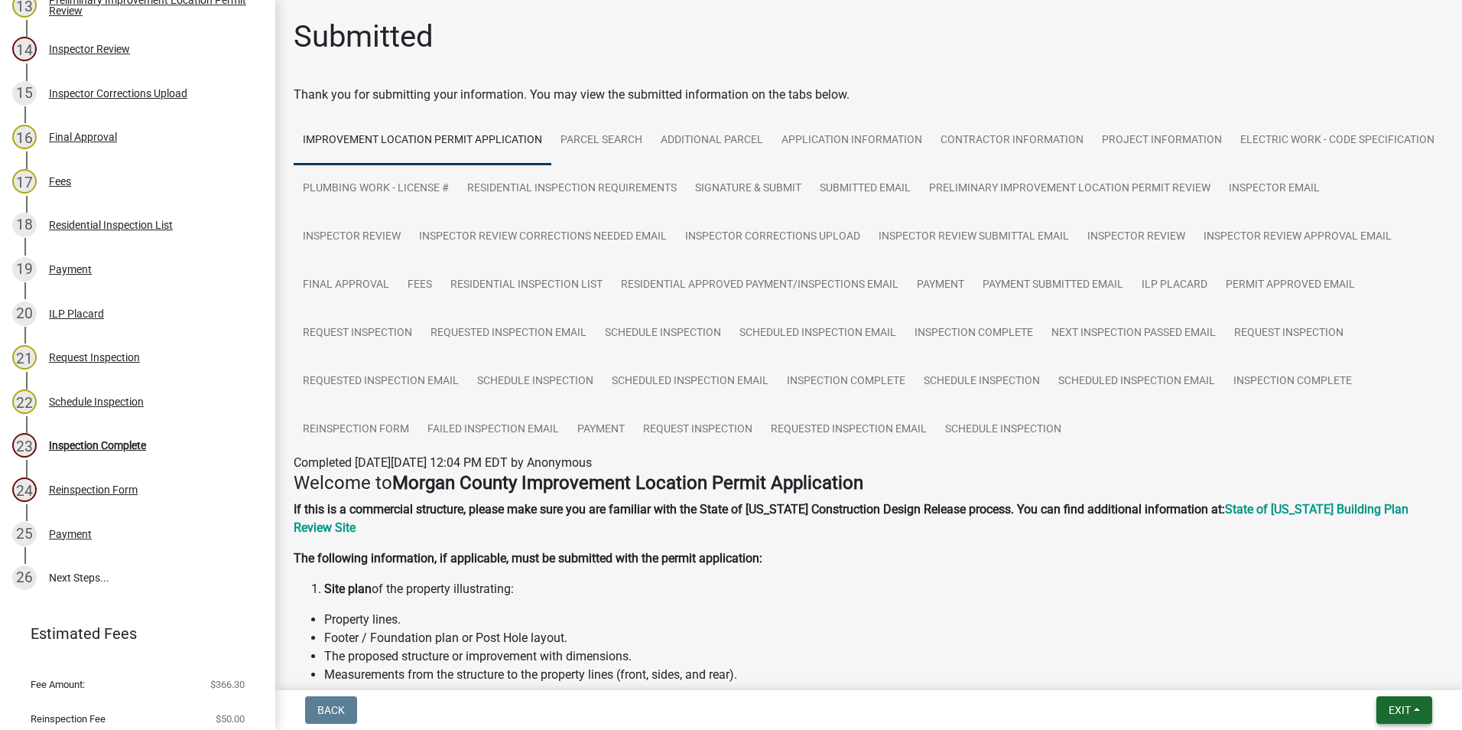
click at [1407, 715] on span "Exit" at bounding box center [1400, 710] width 22 height 12
click at [1385, 672] on button "Save & Exit" at bounding box center [1372, 670] width 122 height 37
